Goal: Task Accomplishment & Management: Use online tool/utility

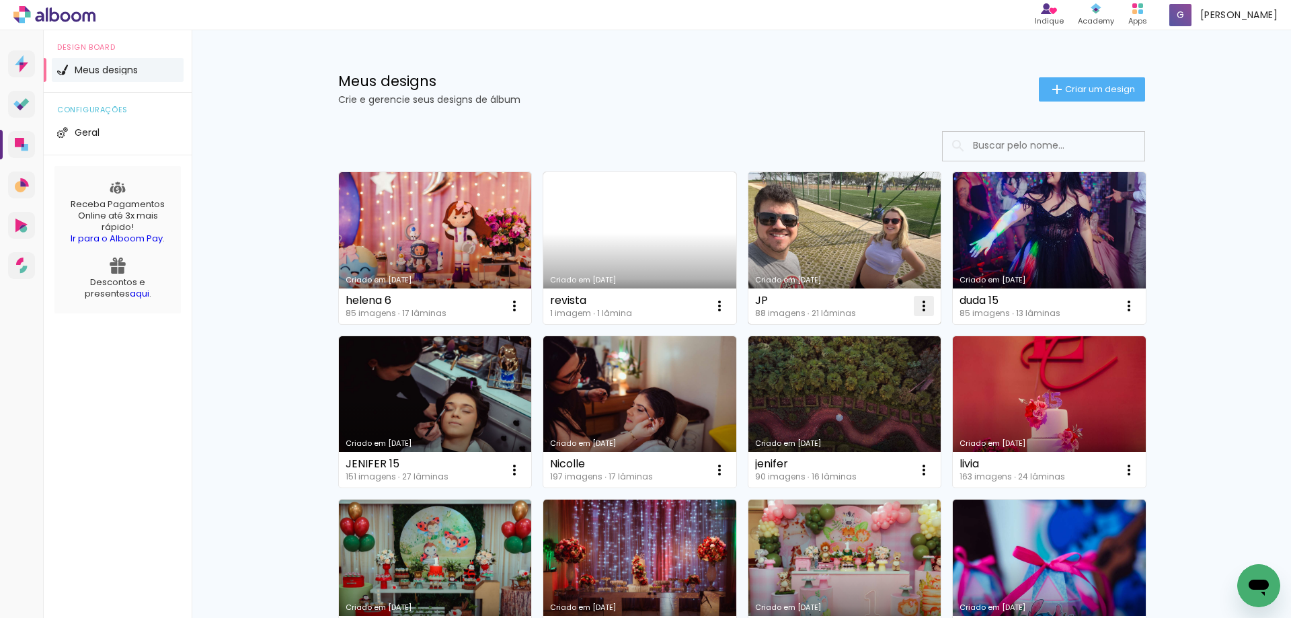
click at [918, 303] on iron-icon at bounding box center [924, 306] width 16 height 16
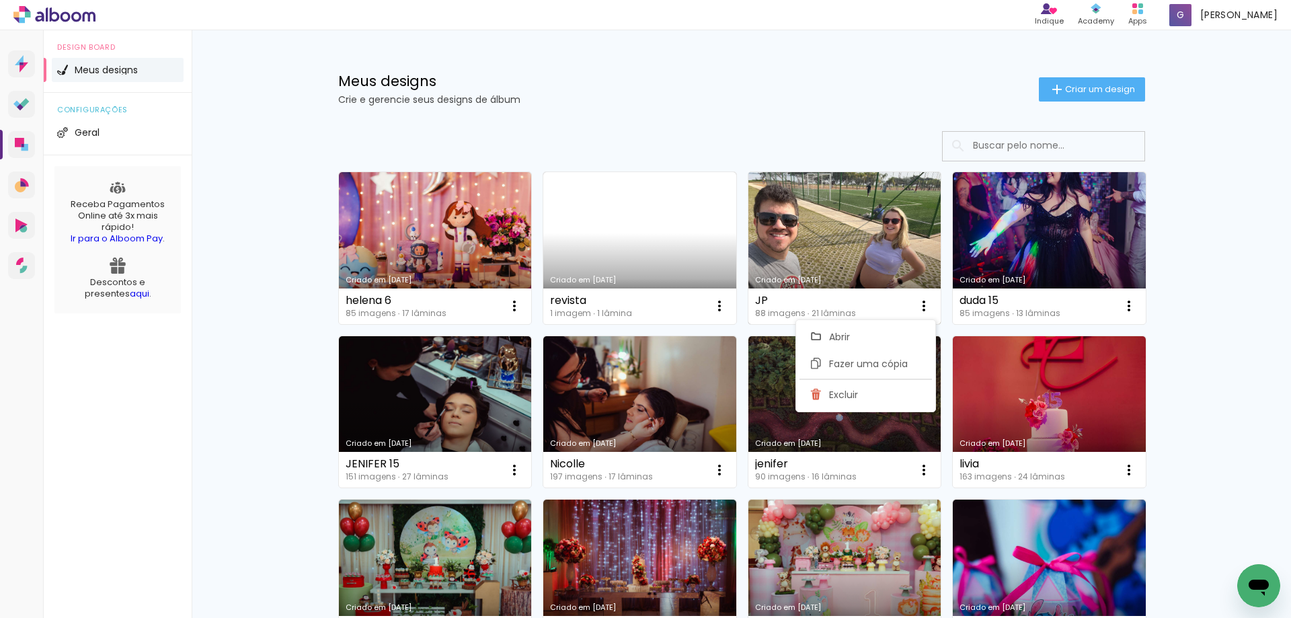
click at [892, 268] on link "Criado em [DATE]" at bounding box center [844, 248] width 193 height 152
